Goal: Complete application form: Complete application form

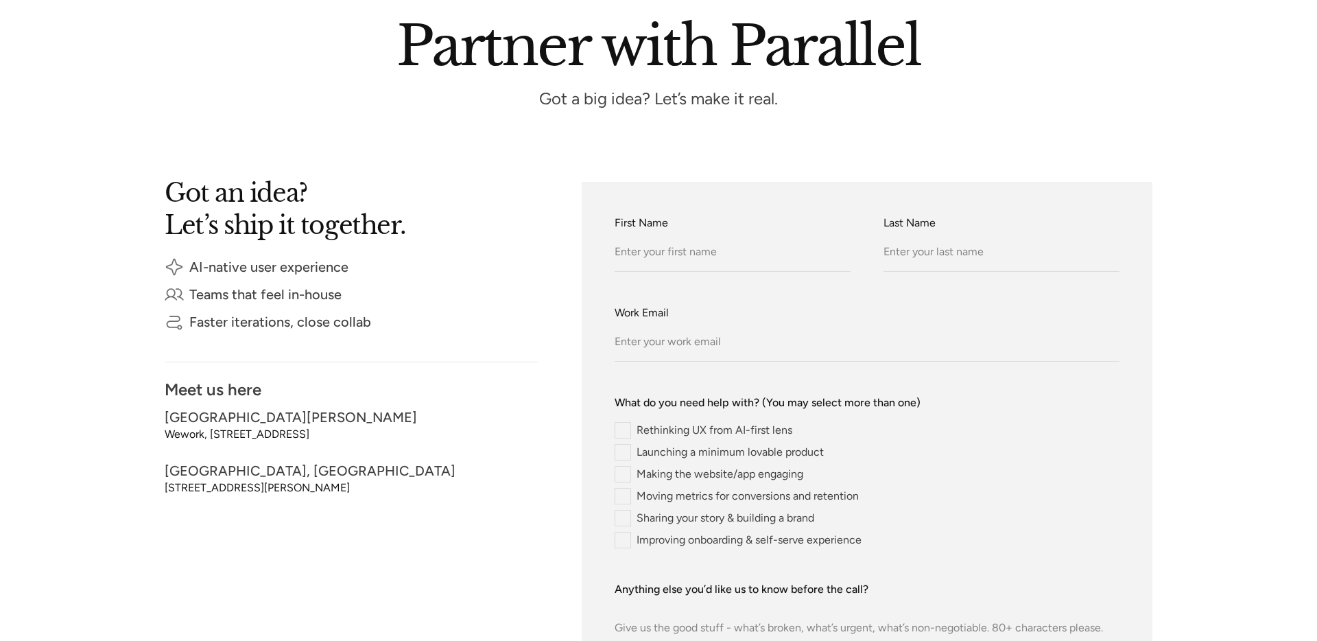
scroll to position [185, 0]
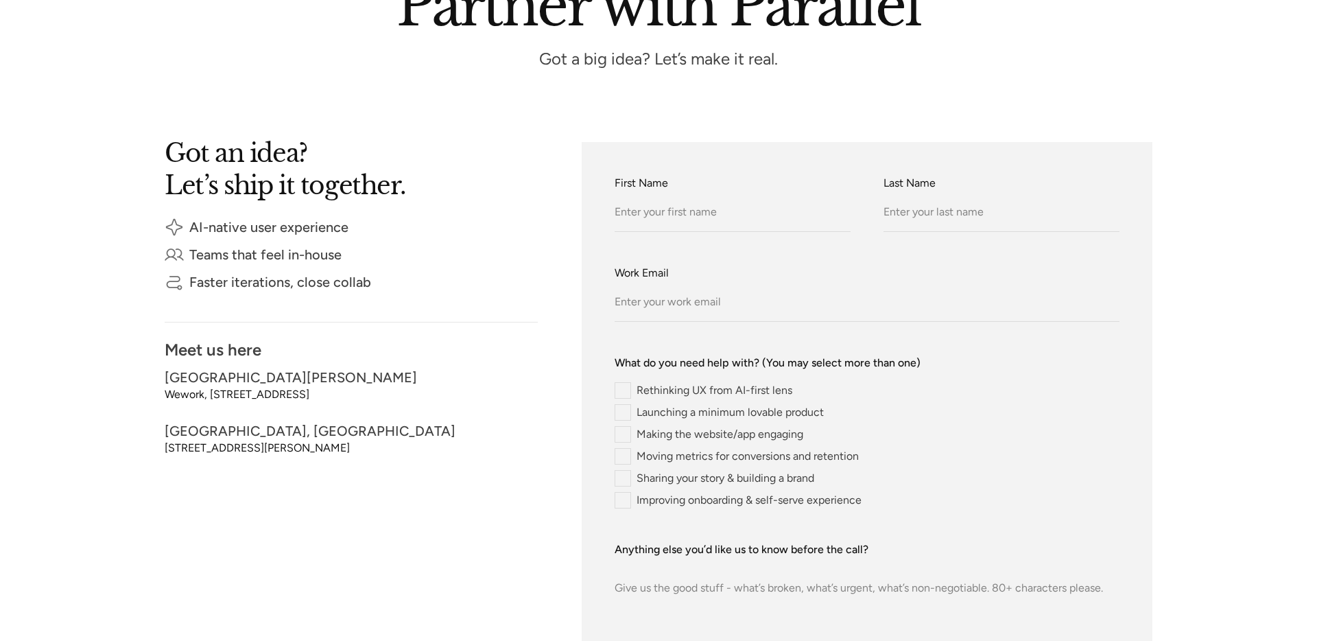
click at [666, 395] on input "Rethinking UX from AI-first lens" at bounding box center [704, 390] width 178 height 16
radio input "true"
click at [643, 390] on input "Rethinking UX from AI-first lens" at bounding box center [704, 390] width 178 height 16
click at [625, 419] on input "Launching a minimum lovable product" at bounding box center [719, 412] width 209 height 16
radio input "true"
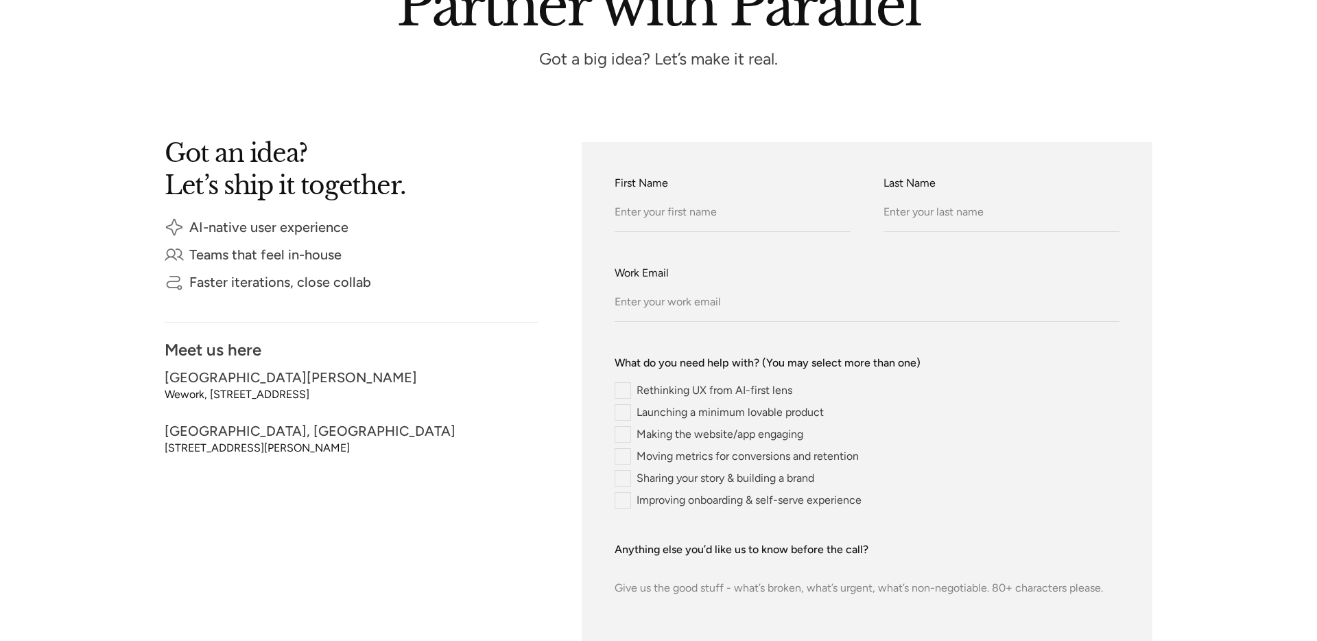
click at [628, 443] on div "Rethinking UX from AI-first lens Launching a minimum lovable product Making the…" at bounding box center [867, 445] width 505 height 126
click at [659, 456] on input "Moving metrics for conversions and retention" at bounding box center [737, 456] width 244 height 16
radio input "true"
click at [665, 481] on input "Sharing your story & building a brand" at bounding box center [715, 478] width 200 height 16
radio input "true"
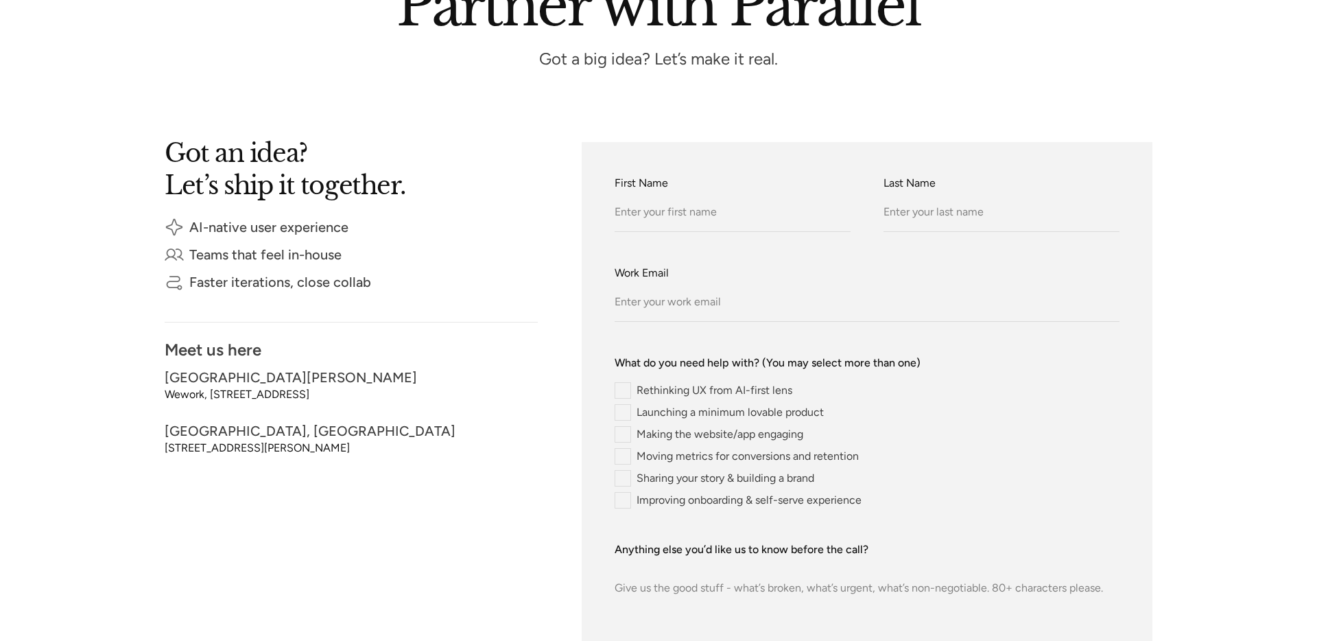
click at [670, 499] on input "Improving onboarding & self-serve experience" at bounding box center [738, 500] width 247 height 16
radio input "true"
click at [653, 390] on input "Rethinking UX from AI-first lens" at bounding box center [704, 390] width 178 height 16
radio input "true"
click at [634, 392] on input "Rethinking UX from AI-first lens" at bounding box center [704, 390] width 178 height 16
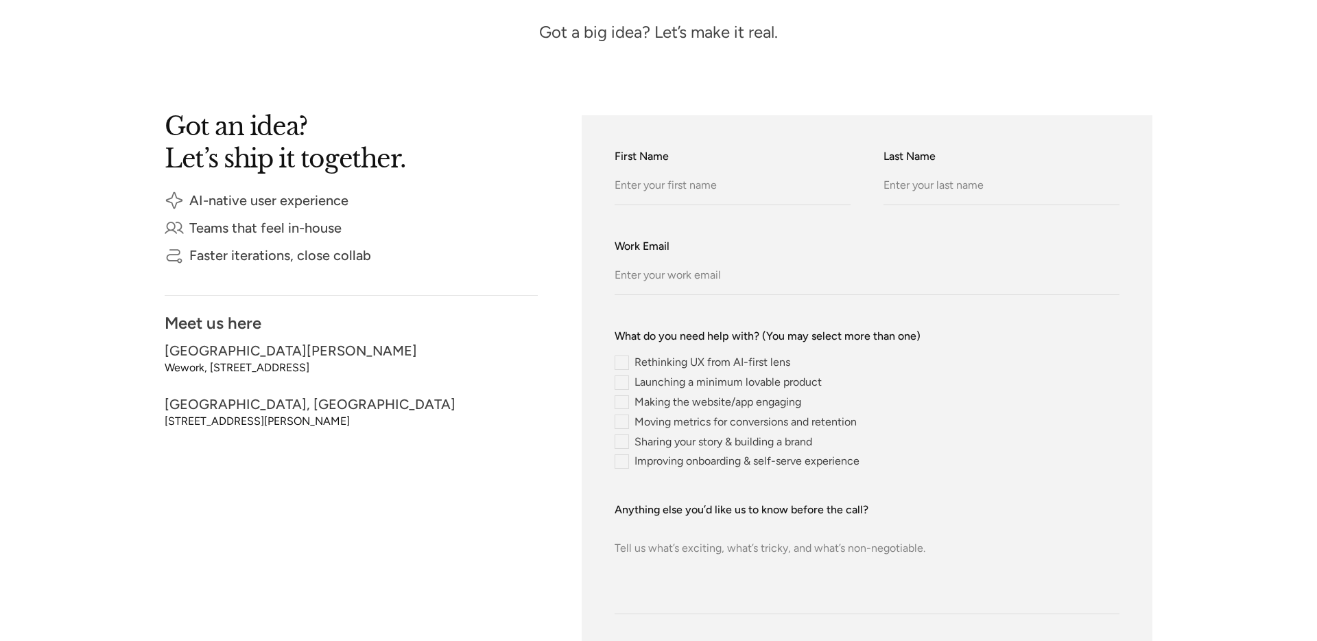
scroll to position [212, 0]
click at [698, 371] on div "Rethinking UX from AI-first lens Launching a minimum lovable product Making the…" at bounding box center [867, 411] width 505 height 113
click at [703, 356] on input "Rethinking UX from AI-first lens" at bounding box center [703, 362] width 176 height 14
radio input "true"
click at [705, 364] on input "Rethinking UX from AI-first lens" at bounding box center [703, 362] width 176 height 14
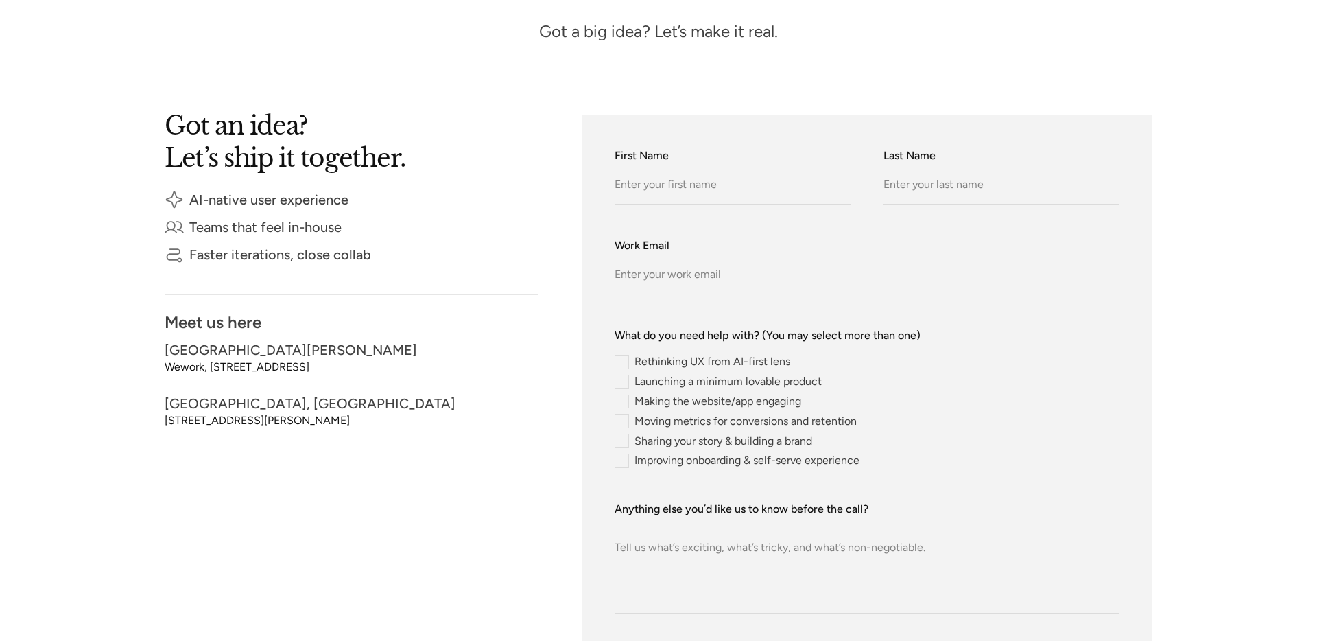
click at [708, 378] on input "Launching a minimum lovable product" at bounding box center [718, 382] width 207 height 14
radio input "true"
click at [714, 406] on input "Making the website/app engaging" at bounding box center [708, 402] width 187 height 14
radio input "true"
click at [725, 429] on div "Rethinking UX from AI-first lens Launching a minimum lovable product Making the…" at bounding box center [867, 411] width 505 height 113
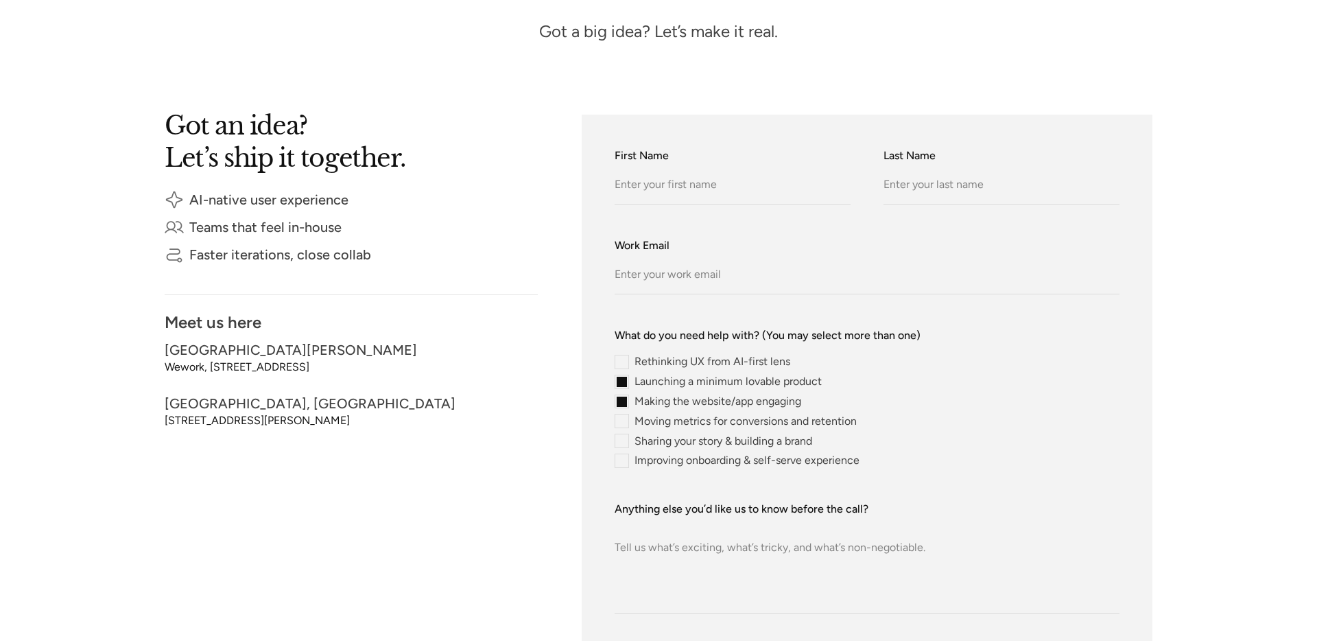
click at [725, 422] on input "Moving metrics for conversions and retention" at bounding box center [736, 421] width 242 height 14
radio input "true"
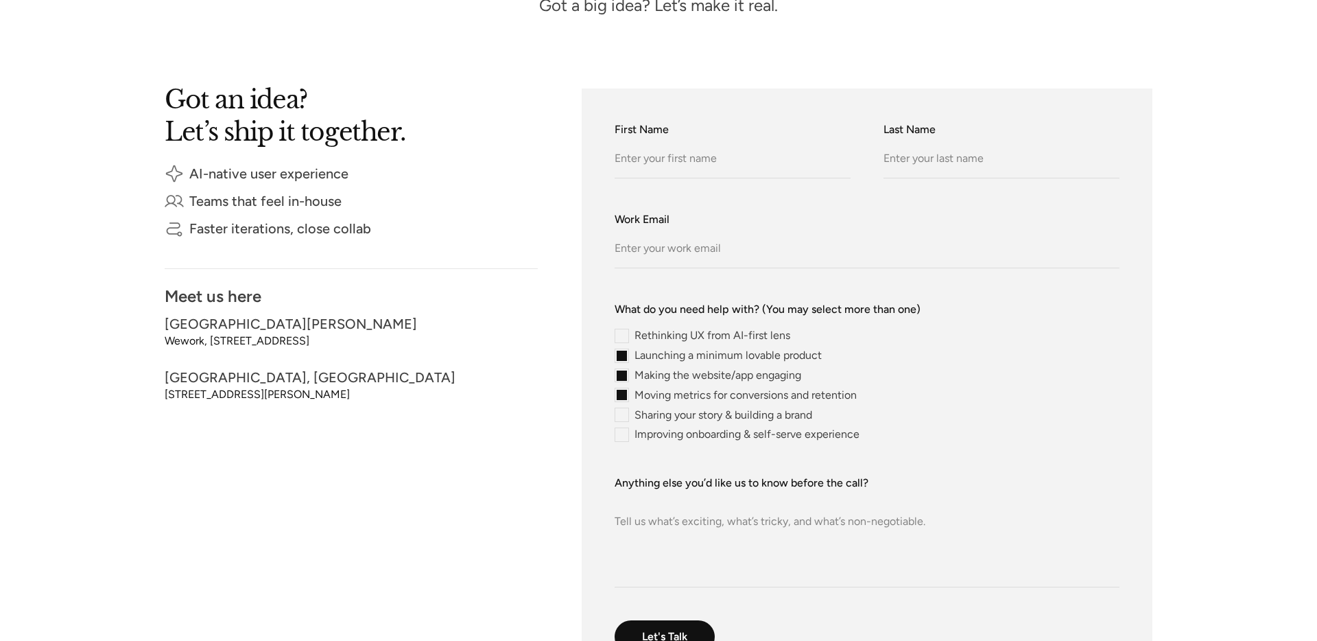
scroll to position [275, 0]
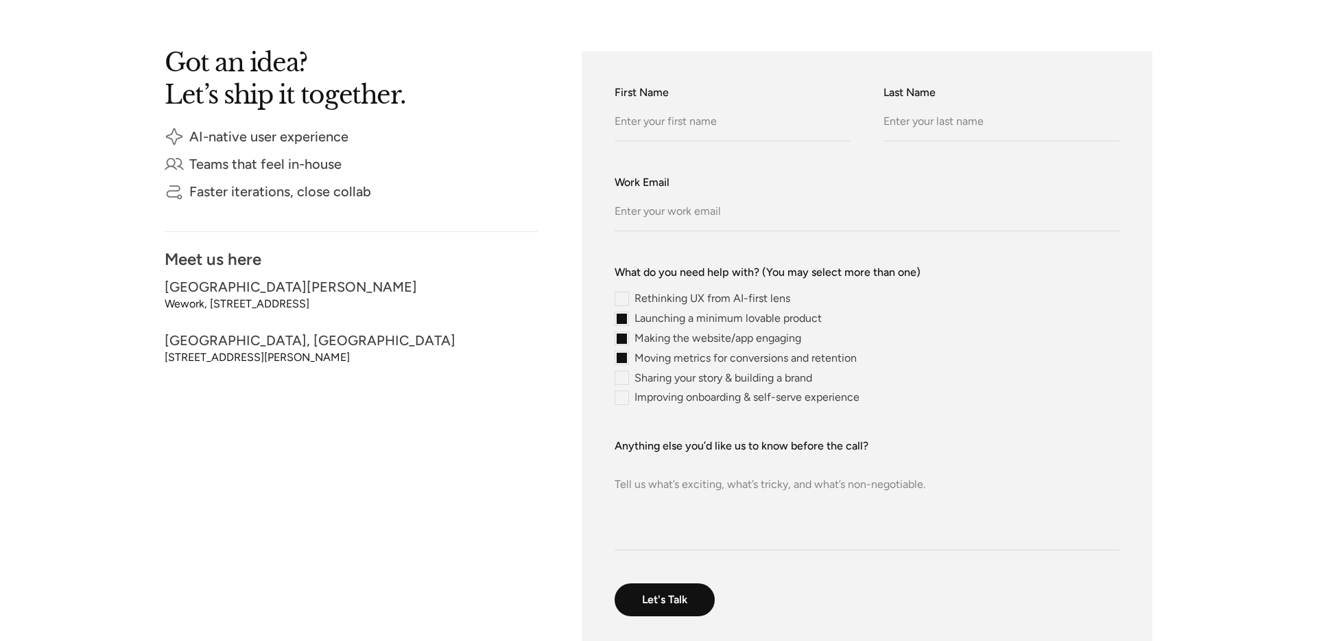
click at [714, 382] on input "Sharing your story & building a brand" at bounding box center [714, 378] width 198 height 14
radio input "true"
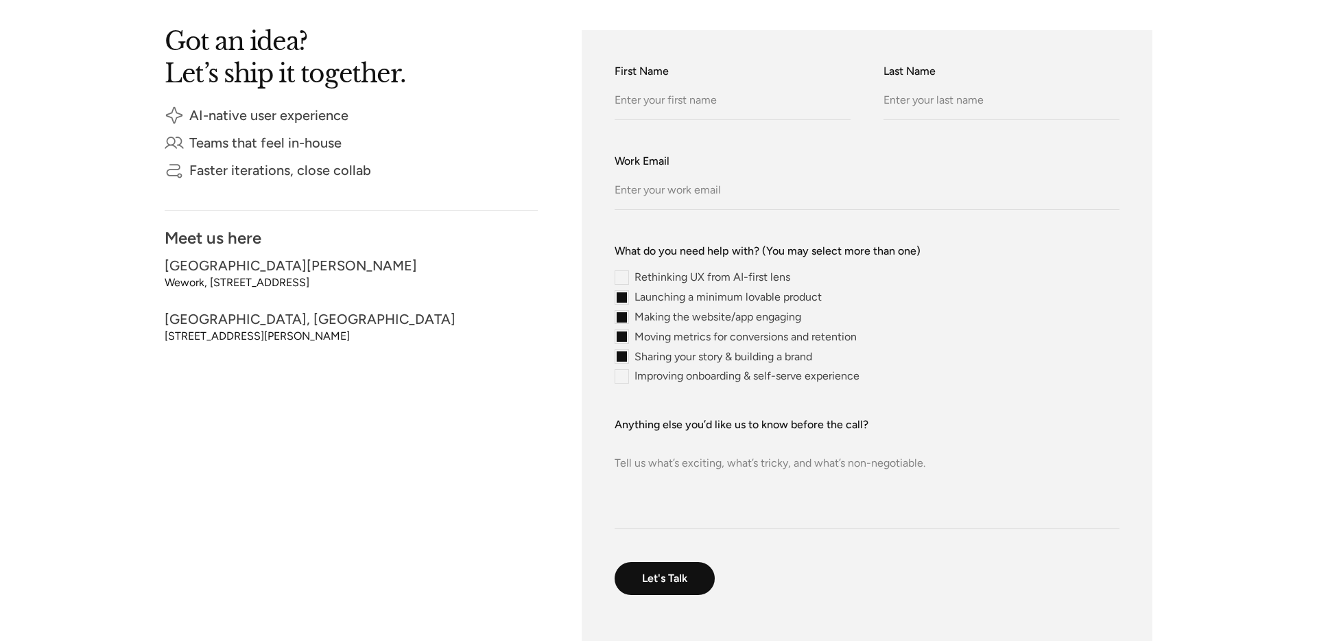
scroll to position [307, 0]
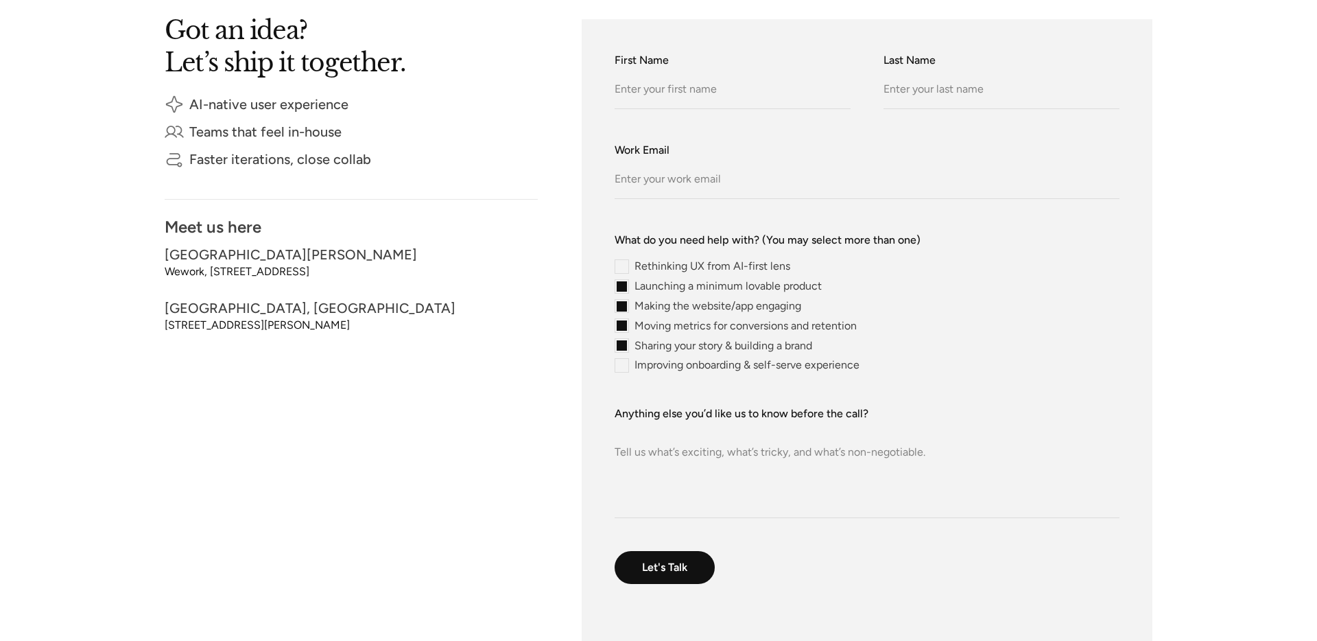
click at [658, 282] on input "Launching a minimum lovable product" at bounding box center [718, 286] width 207 height 14
radio input "true"
click at [669, 303] on input "Making the website/app engaging" at bounding box center [708, 306] width 187 height 14
radio input "true"
click at [721, 456] on textarea "Anything else you’d like us to know before the call?" at bounding box center [867, 470] width 505 height 96
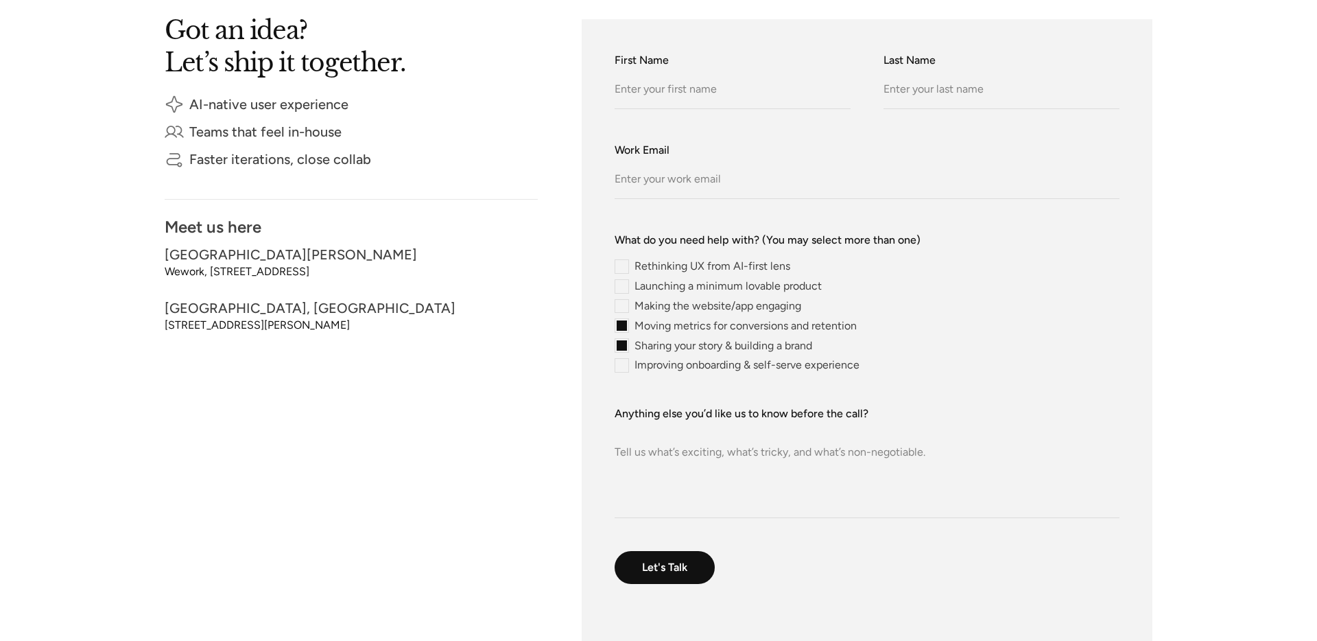
click at [658, 329] on input "Moving metrics for conversions and retention" at bounding box center [736, 325] width 242 height 14
radio input "true"
click at [658, 338] on input "Sharing your story & building a brand" at bounding box center [714, 345] width 198 height 14
radio input "true"
click at [695, 551] on input "Let's Talk" at bounding box center [666, 568] width 102 height 34
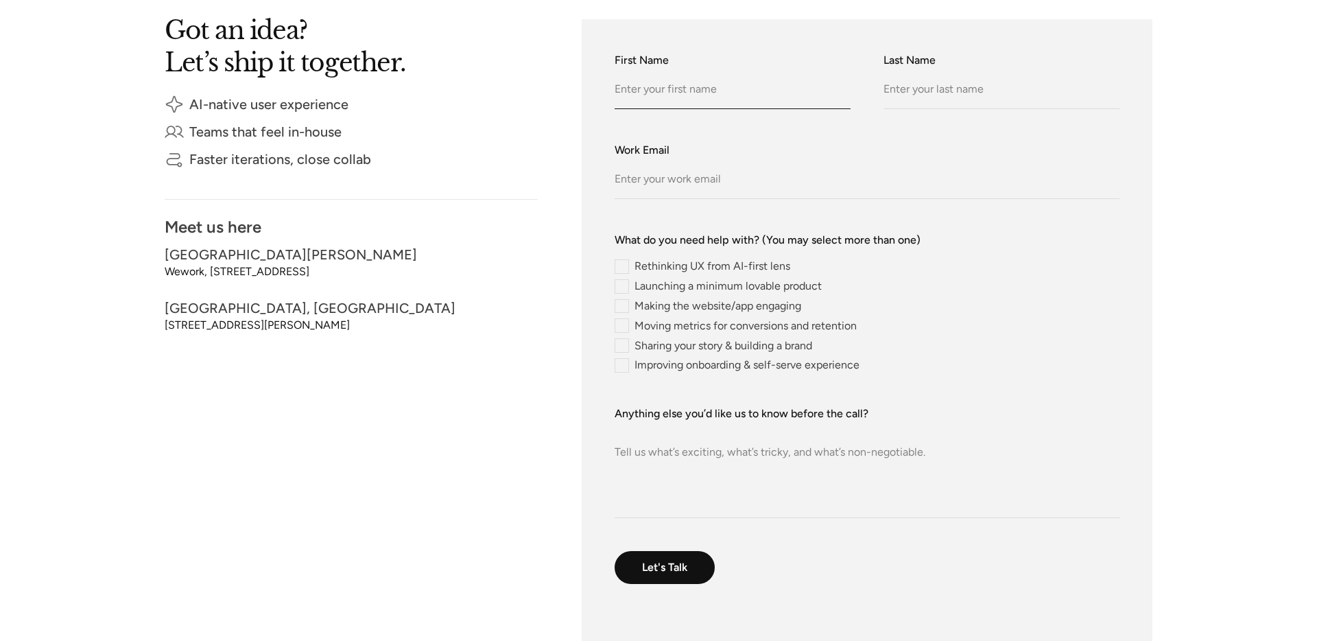
click at [644, 101] on input "First Name" at bounding box center [733, 90] width 236 height 38
type input "Test"
click at [915, 86] on input "Last Name" at bounding box center [1002, 90] width 236 height 38
type input "Test"
click at [875, 178] on input "Work Email" at bounding box center [867, 180] width 505 height 38
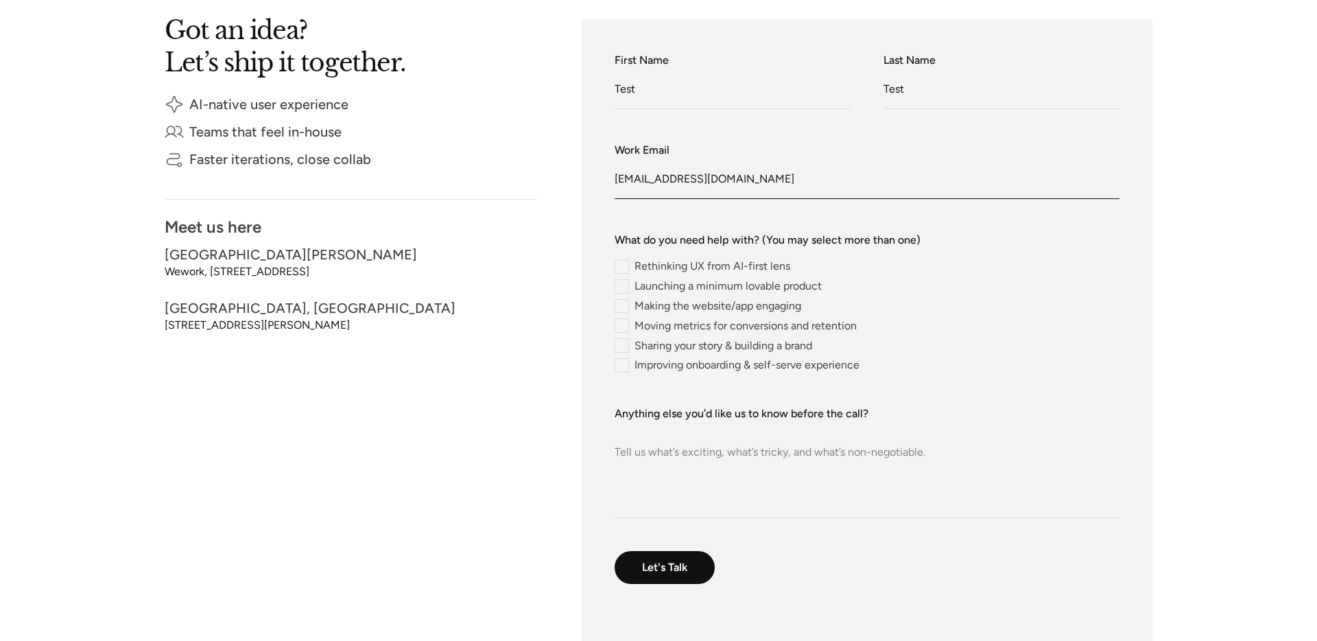
type input "Test@test.com"
click at [840, 467] on textarea "Anything else you’d like us to know before the call?" at bounding box center [867, 470] width 505 height 96
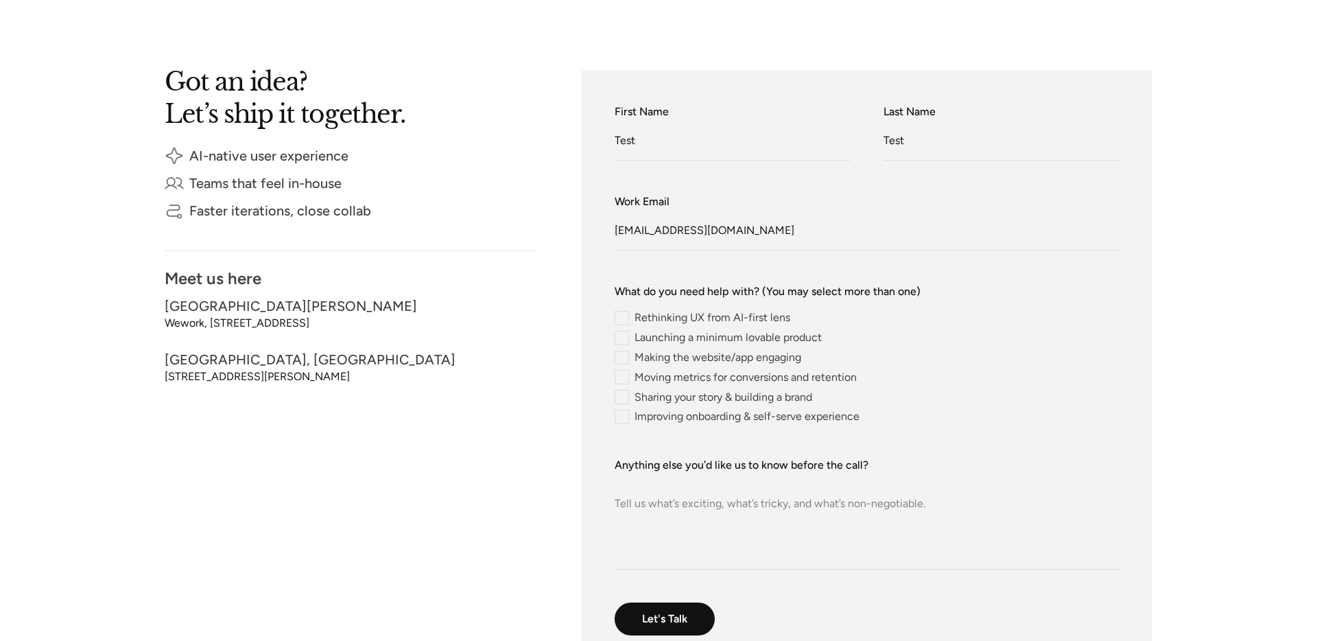
scroll to position [327, 0]
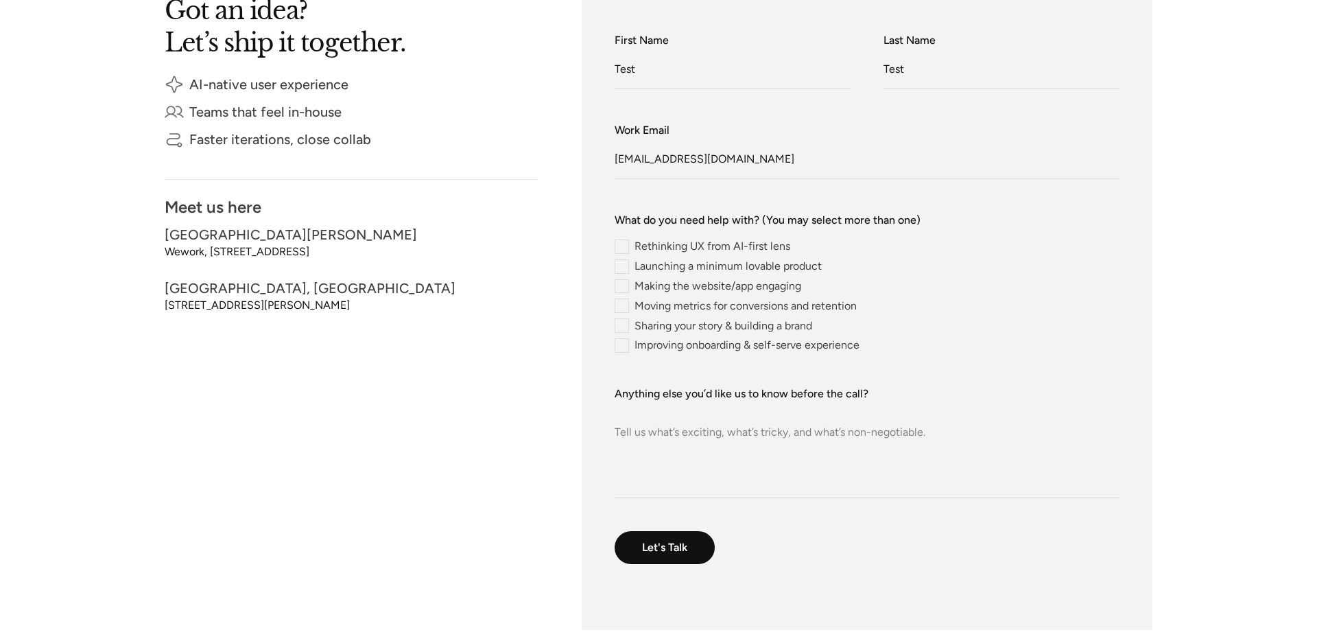
paste textarea "Lorem ipsum dolor sit amet, consectetur adipiscing elit, sed do eiusmod tempor …"
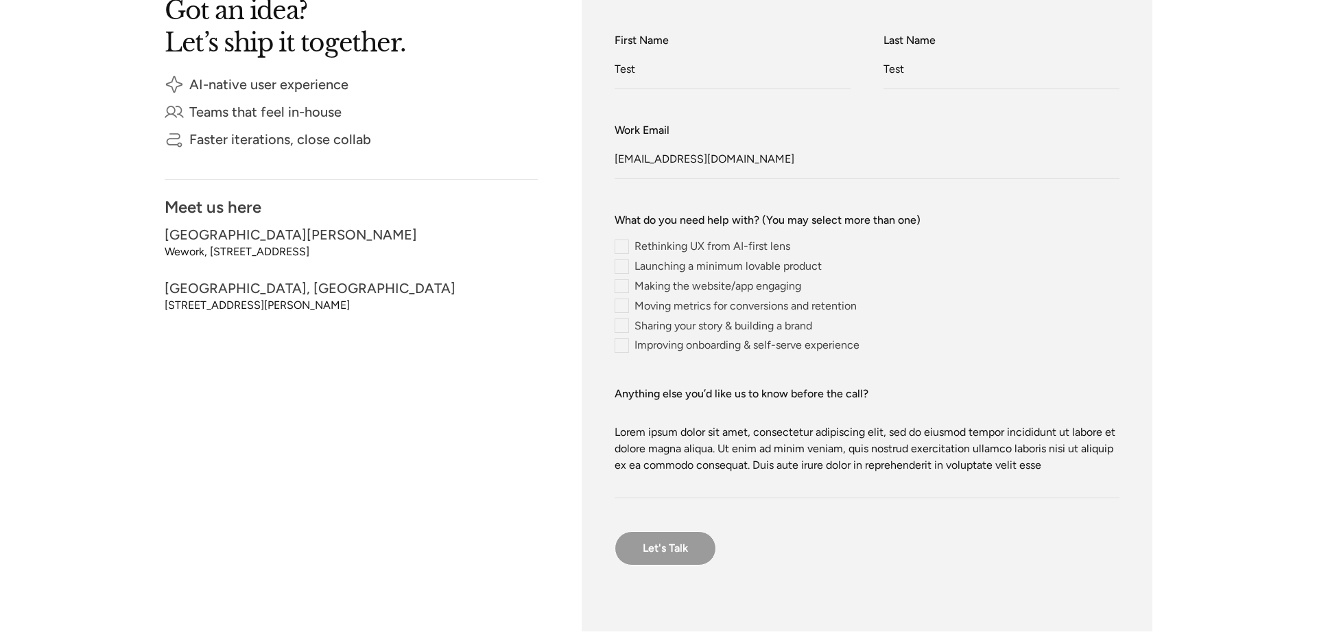
type textarea "Lorem ipsum dolor sit amet, consectetur adipiscing elit, sed do eiusmod tempor …"
click at [709, 552] on input "Let's Talk" at bounding box center [666, 548] width 102 height 34
type input "Please wait..."
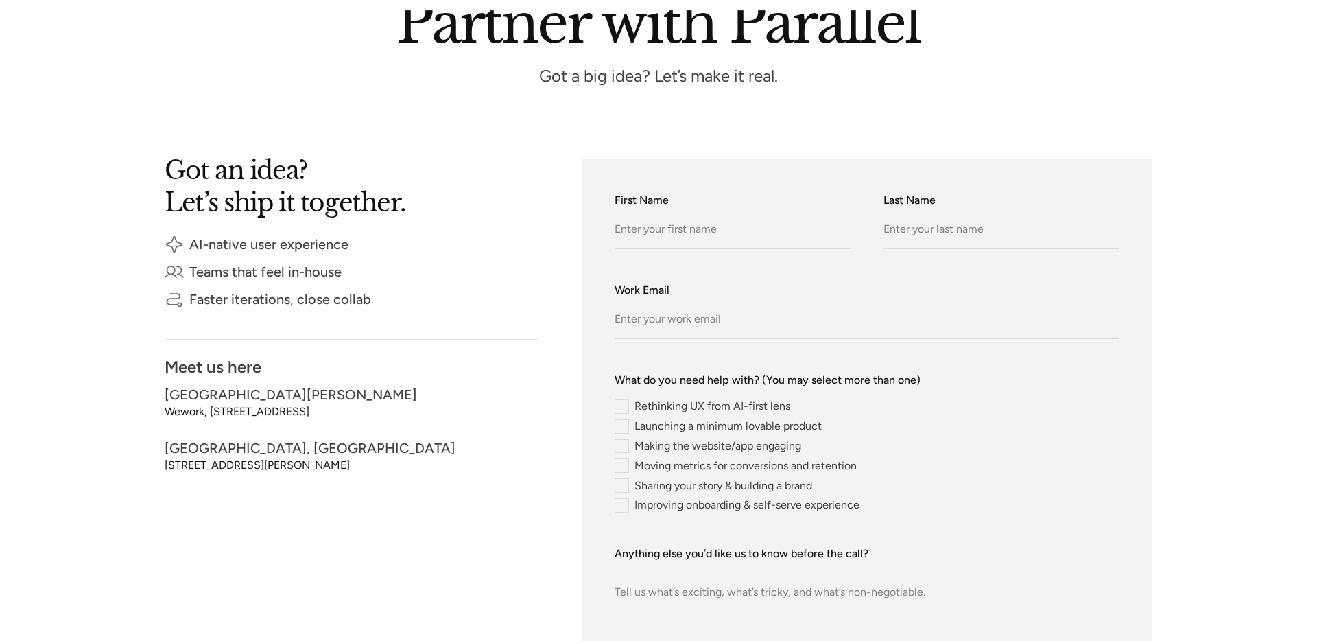
scroll to position [169, 0]
click at [703, 226] on input "First Name" at bounding box center [733, 229] width 236 height 38
type input "Test"
click at [905, 219] on input "Last Name" at bounding box center [1002, 229] width 236 height 38
type input "Test"
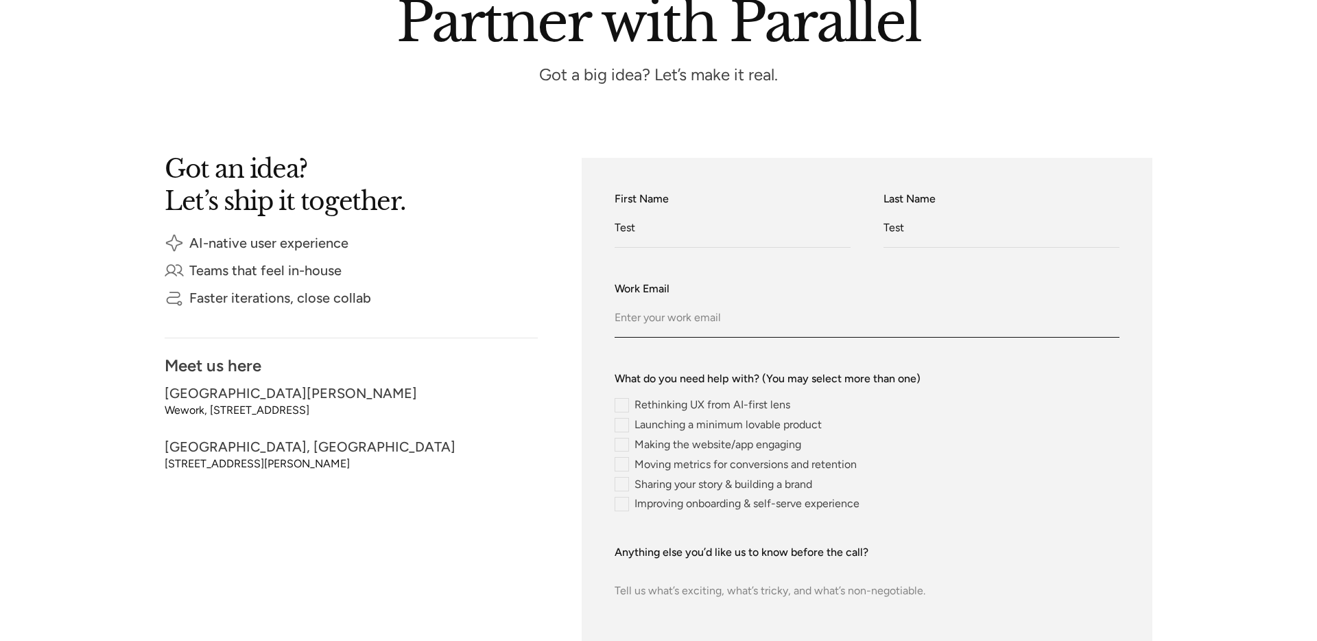
click at [768, 330] on input "Work Email" at bounding box center [867, 319] width 505 height 38
type input "Test@test.com"
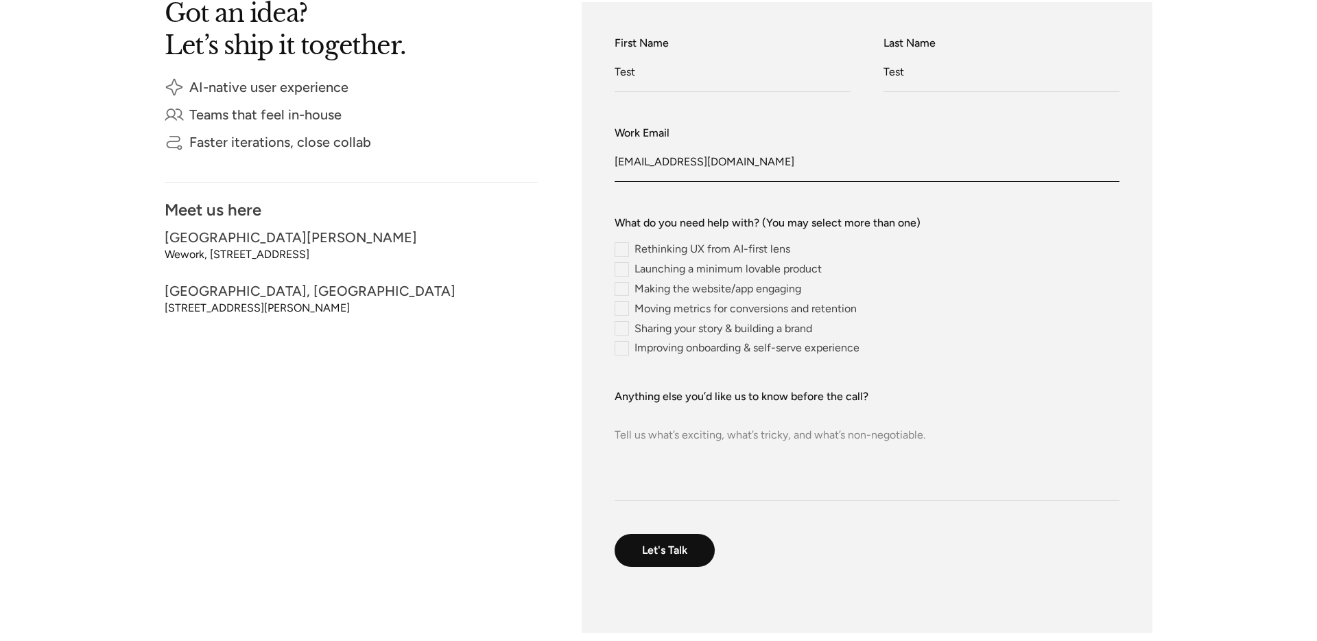
scroll to position [330, 0]
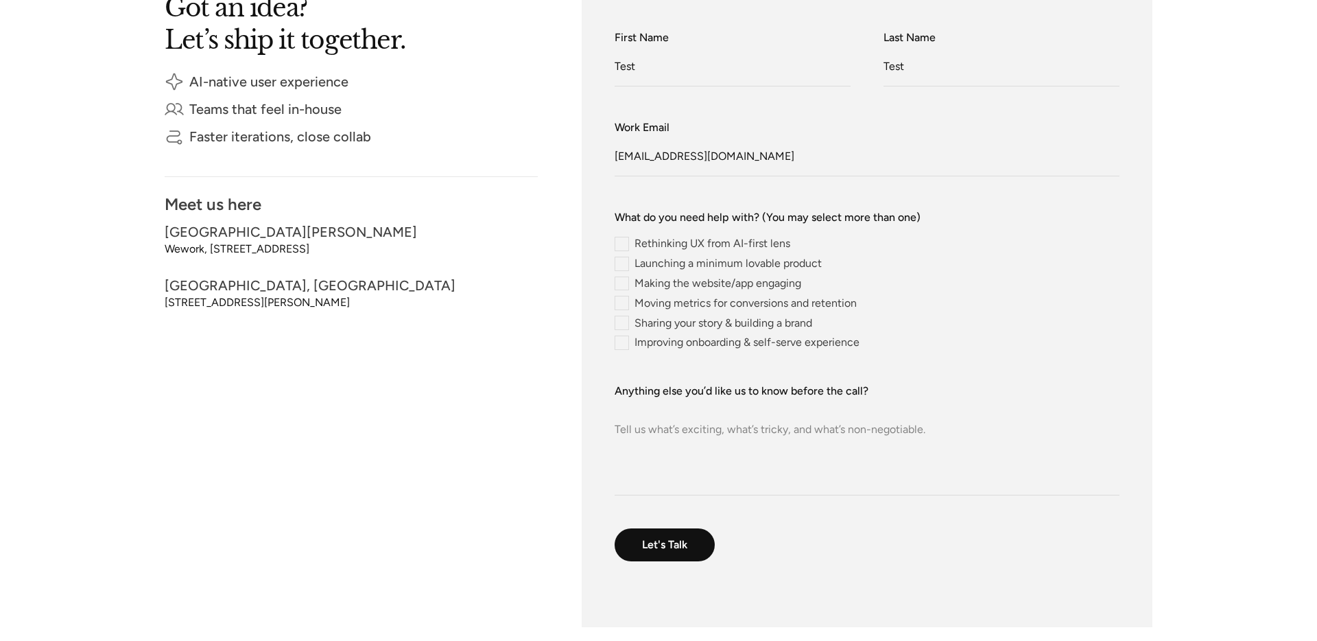
click at [736, 412] on textarea "Anything else you’d like us to know before the call?" at bounding box center [867, 447] width 505 height 96
paste textarea "required"
type textarea "required"
click at [657, 554] on input "Let's Talk" at bounding box center [666, 545] width 102 height 34
click at [719, 433] on textarea "Anything else you’d like us to know before the call?" at bounding box center [867, 447] width 505 height 96
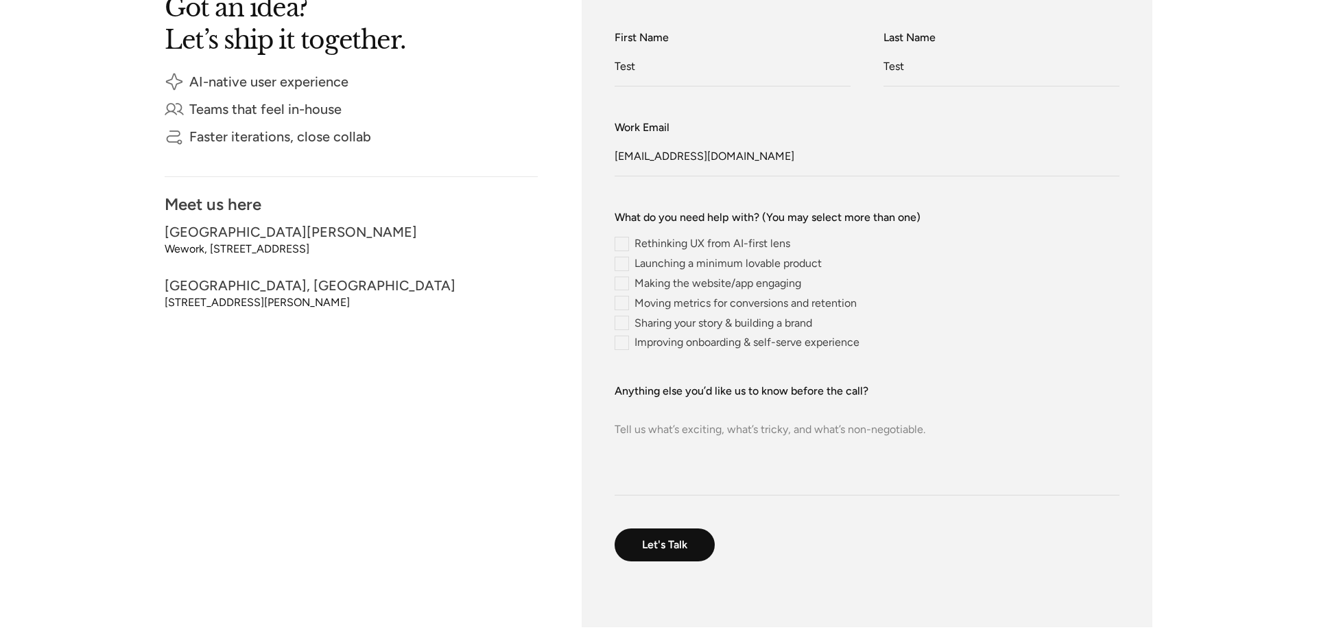
paste textarea "required"
click at [696, 427] on textarea "required" at bounding box center [867, 447] width 505 height 96
click at [722, 467] on textarea "required" at bounding box center [867, 447] width 505 height 96
paste textarea "Lorem ipsum dolor sit amet, consectetur adipiscing elit, sed do eiusmod tempor …"
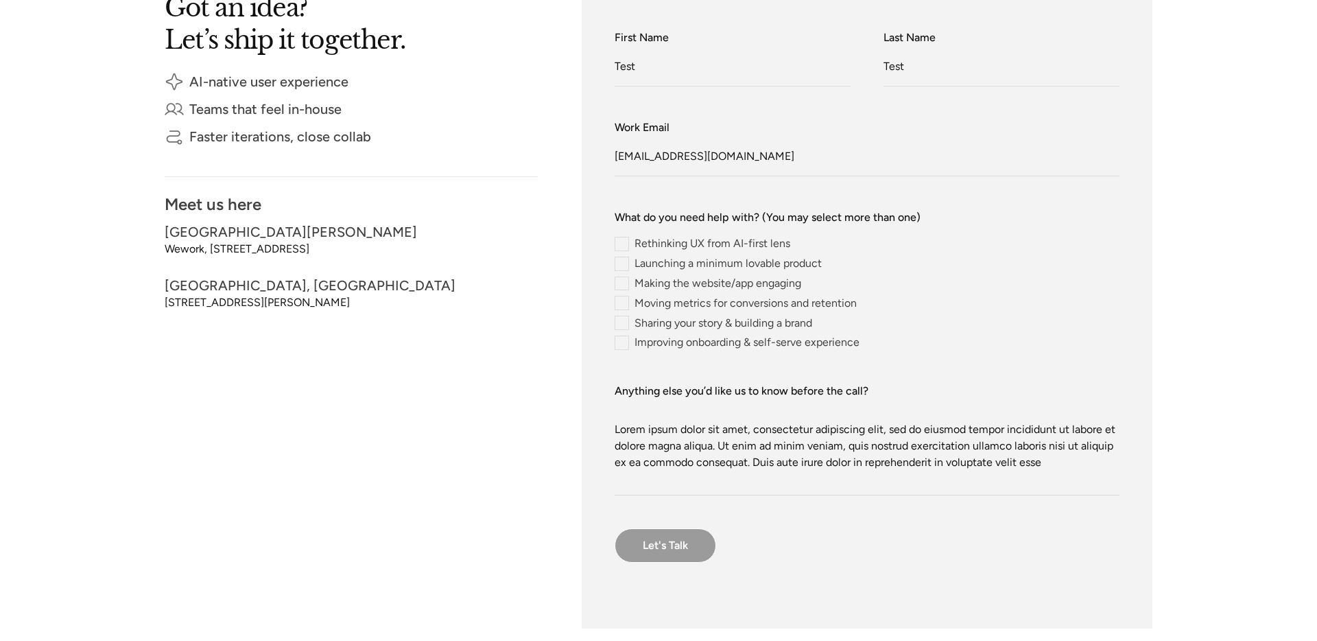
type textarea "Lorem ipsum dolor sit amet, consectetur adipiscing elit, sed do eiusmod tempor …"
click at [694, 541] on input "Let's Talk" at bounding box center [666, 545] width 102 height 34
type input "Please wait..."
